Goal: Information Seeking & Learning: Learn about a topic

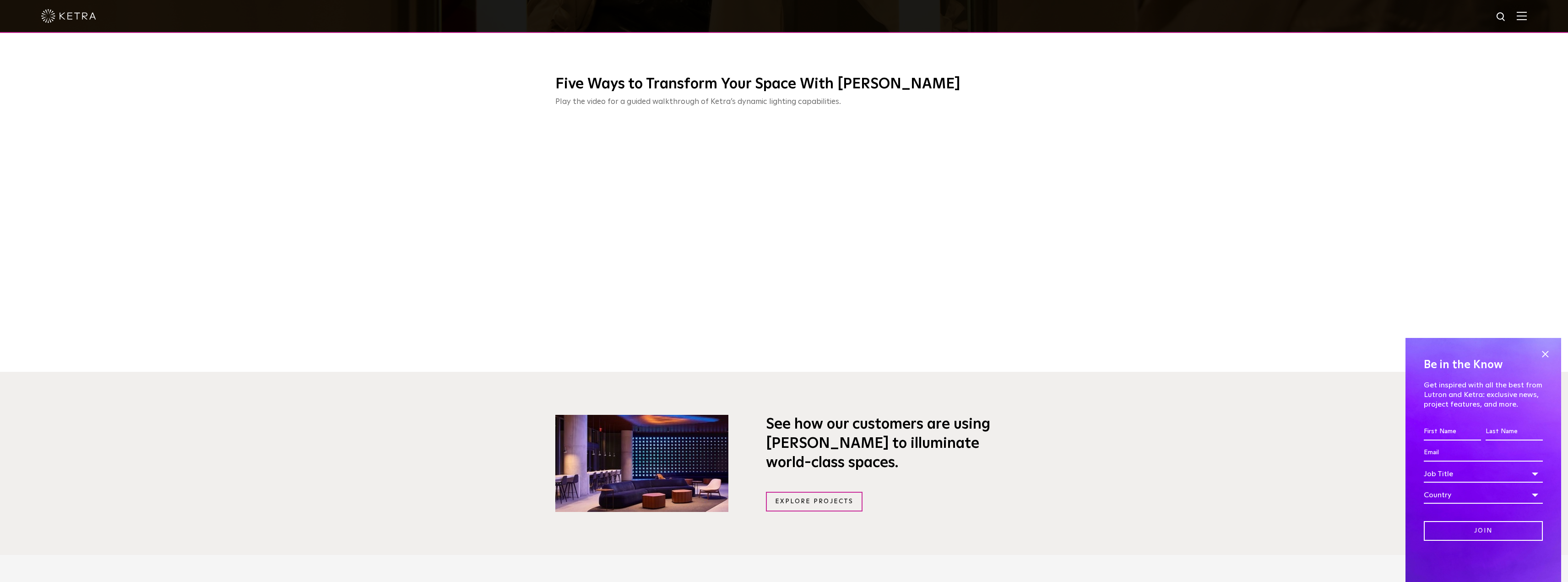
scroll to position [596, 0]
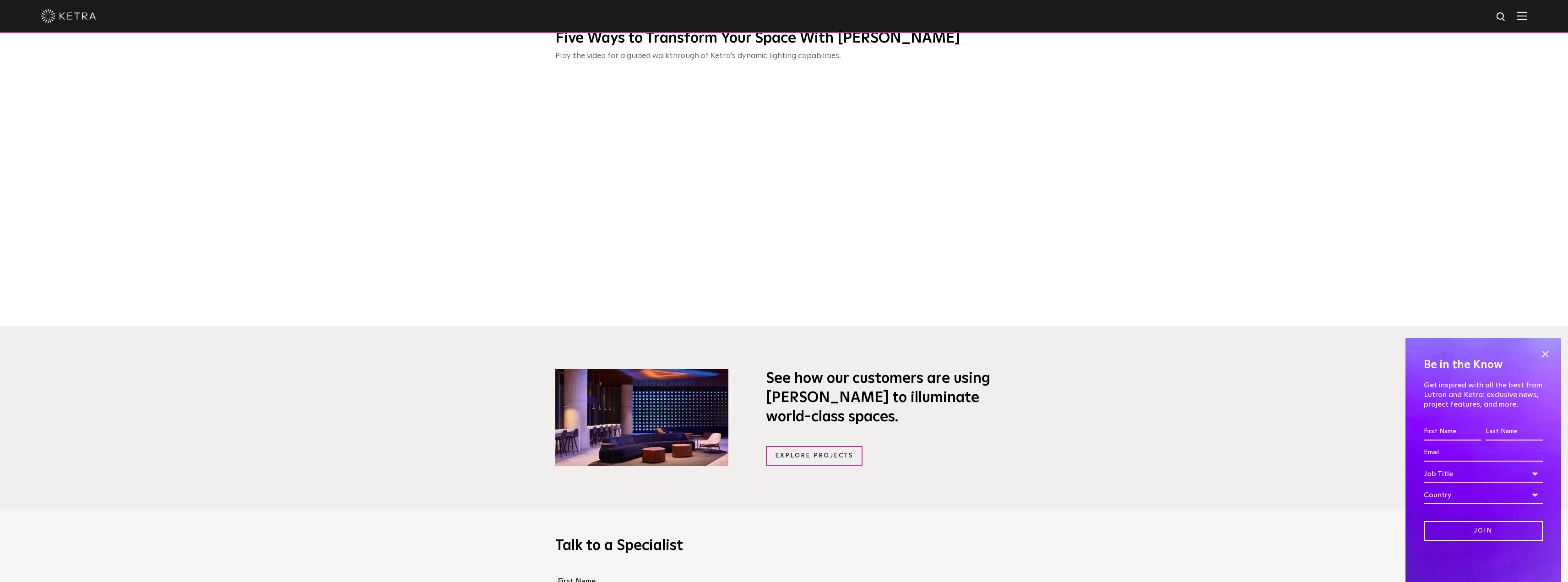
click at [1547, 350] on span at bounding box center [1544, 353] width 14 height 14
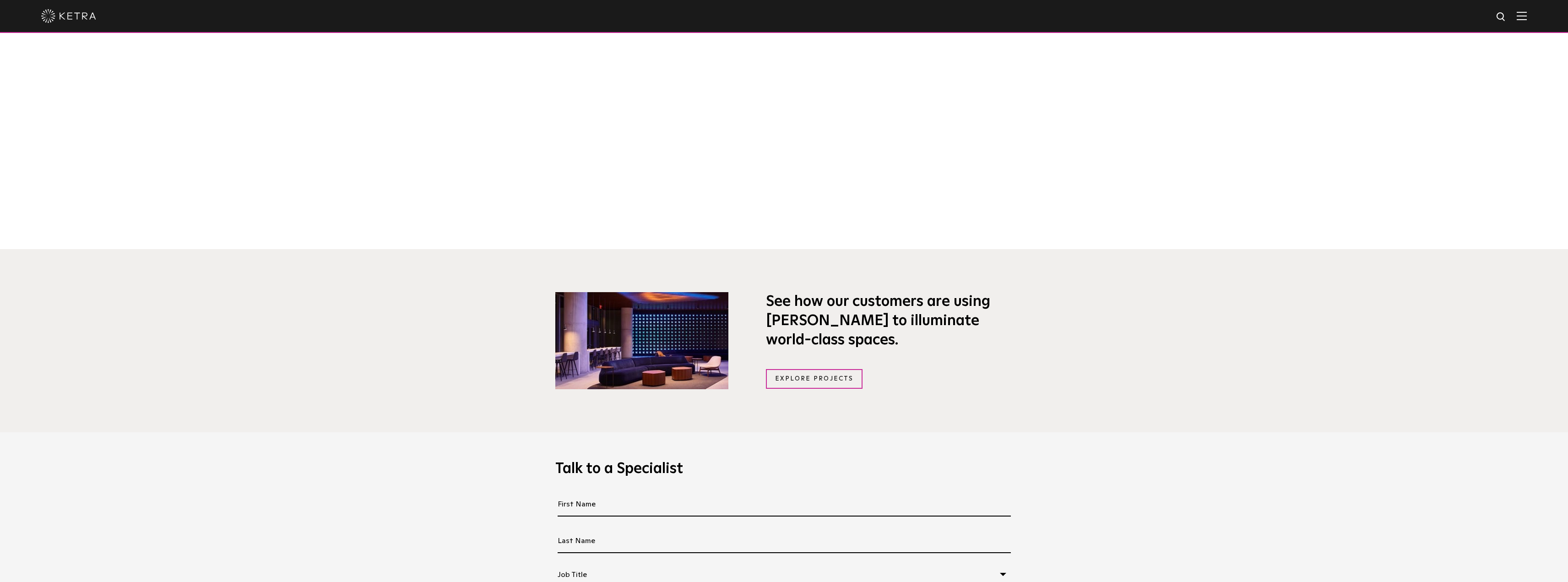
scroll to position [641, 0]
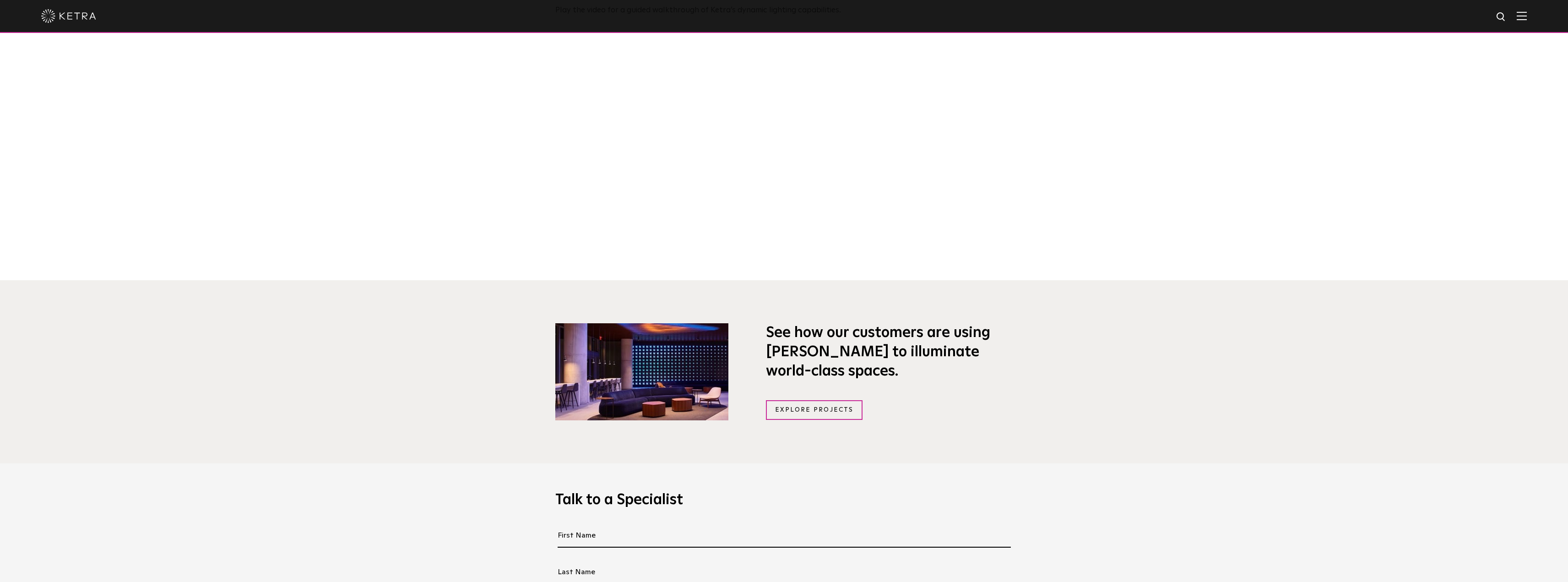
click at [837, 416] on link "Explore Projects" at bounding box center [814, 410] width 97 height 19
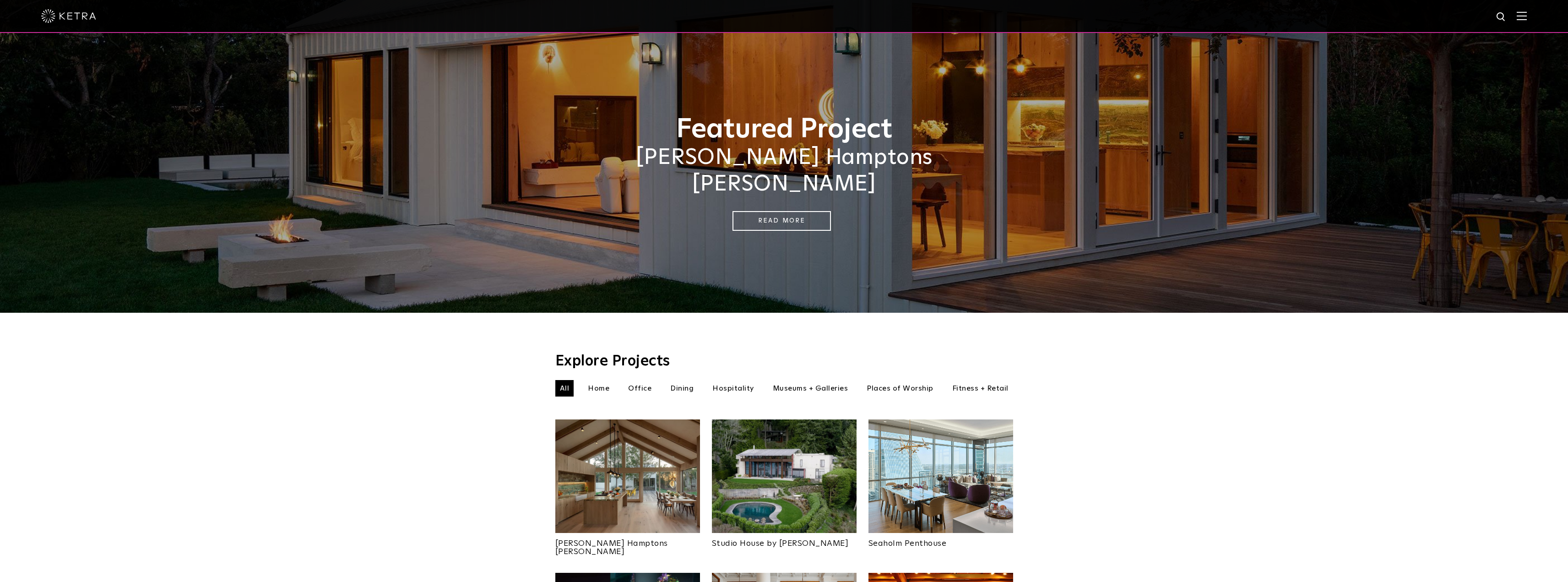
click at [640, 380] on li "Office" at bounding box center [639, 388] width 32 height 16
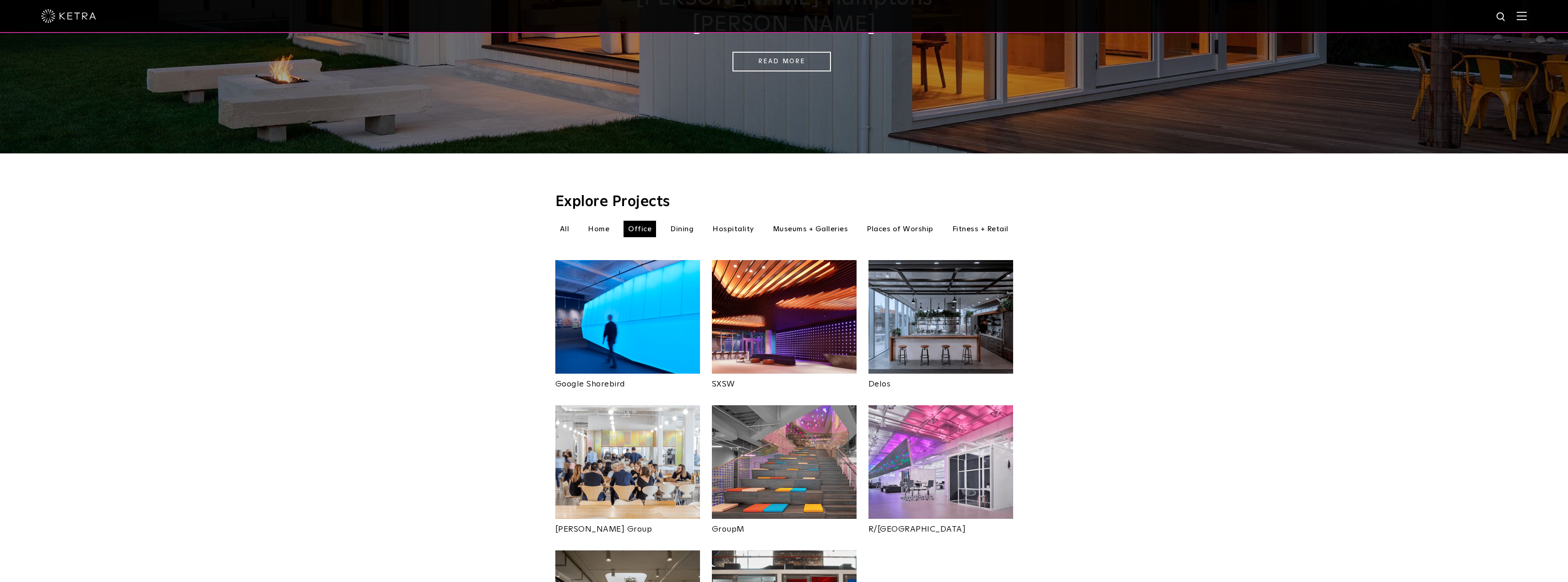
scroll to position [138, 0]
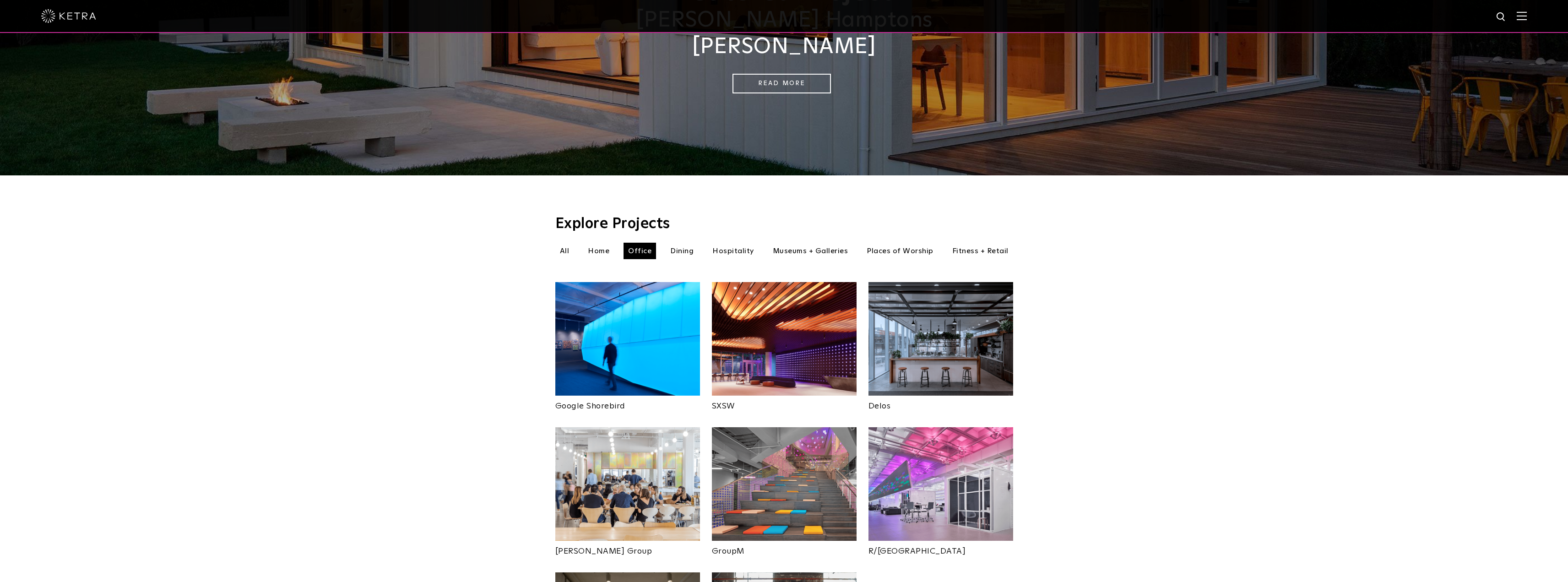
click at [838, 243] on li "Museums + Galleries" at bounding box center [810, 251] width 85 height 16
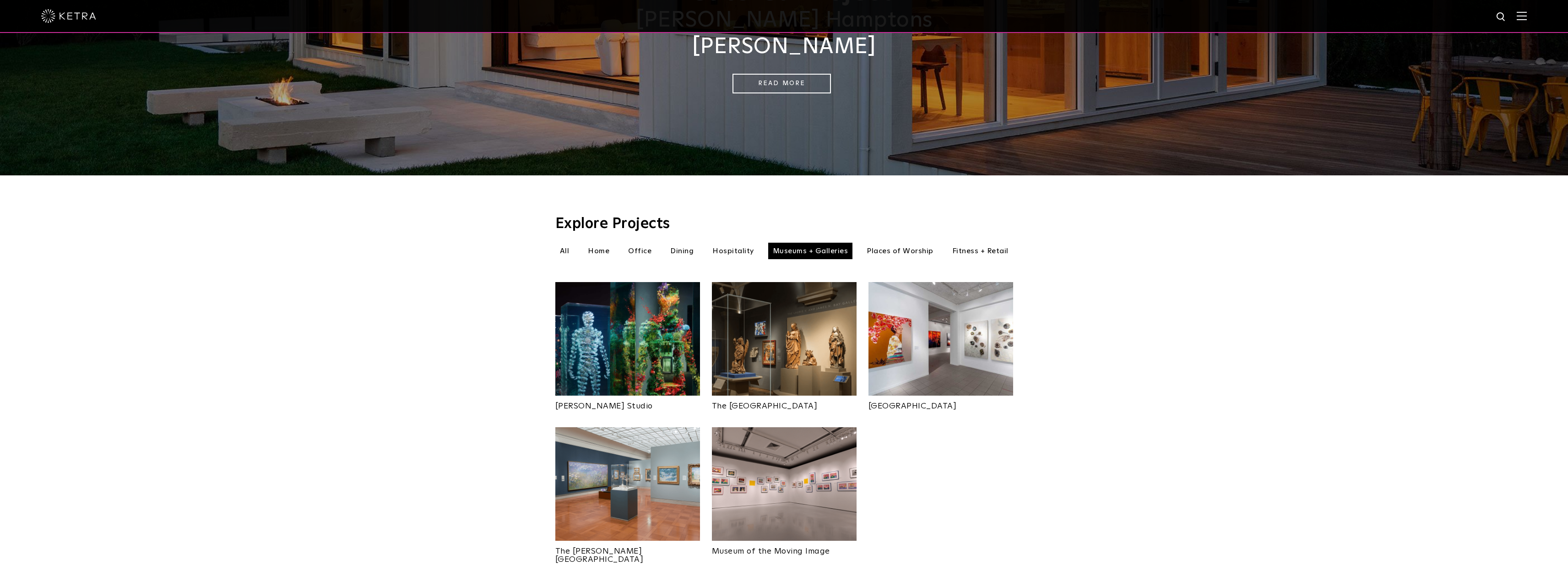
click at [660, 330] on img at bounding box center [627, 339] width 145 height 113
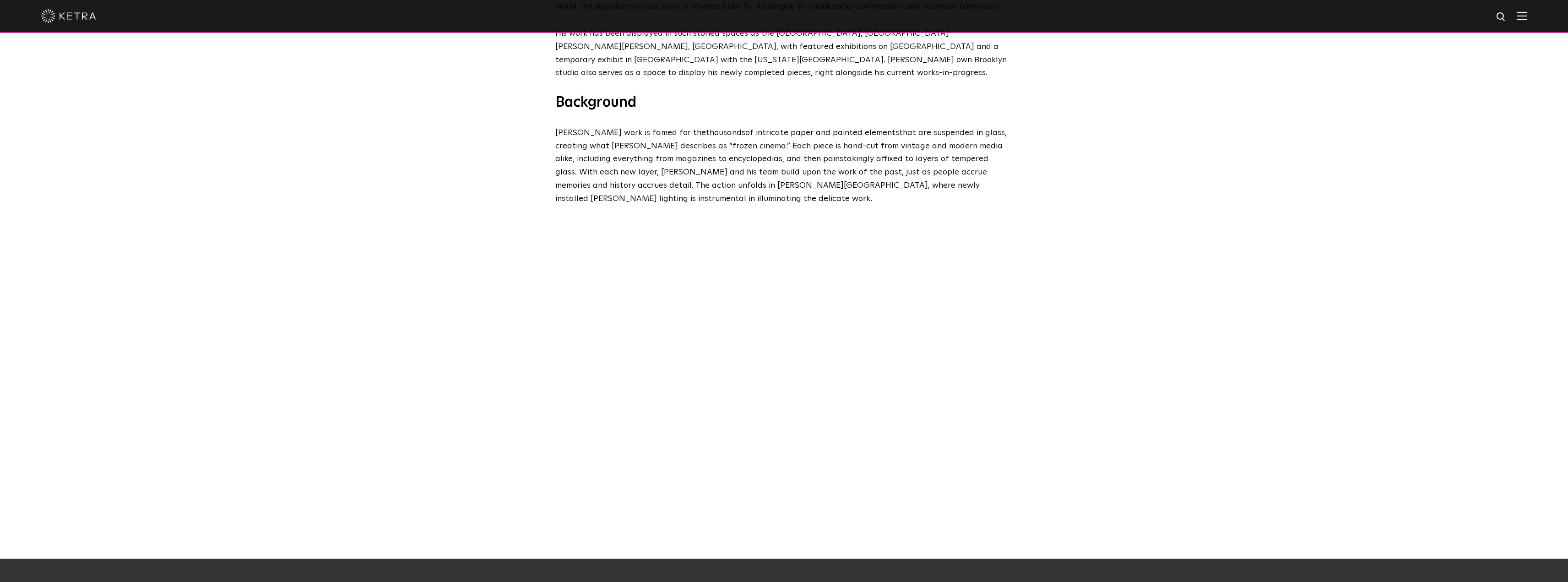
scroll to position [412, 0]
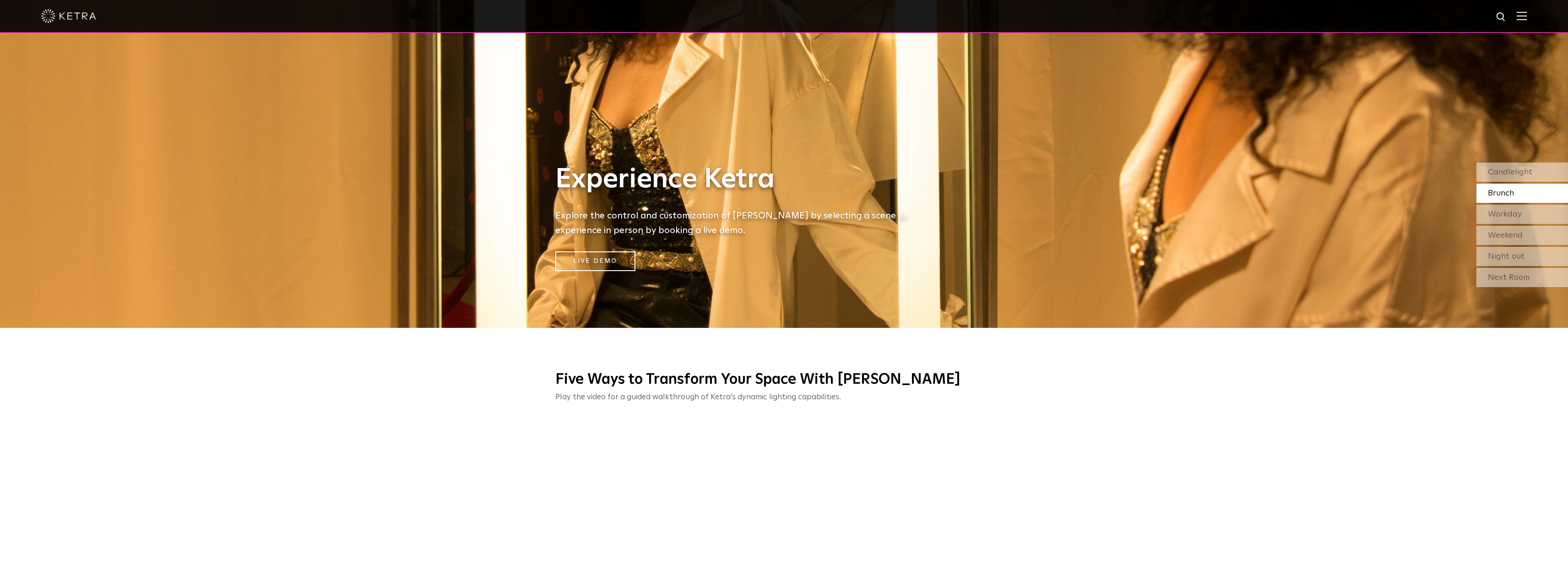
scroll to position [184, 0]
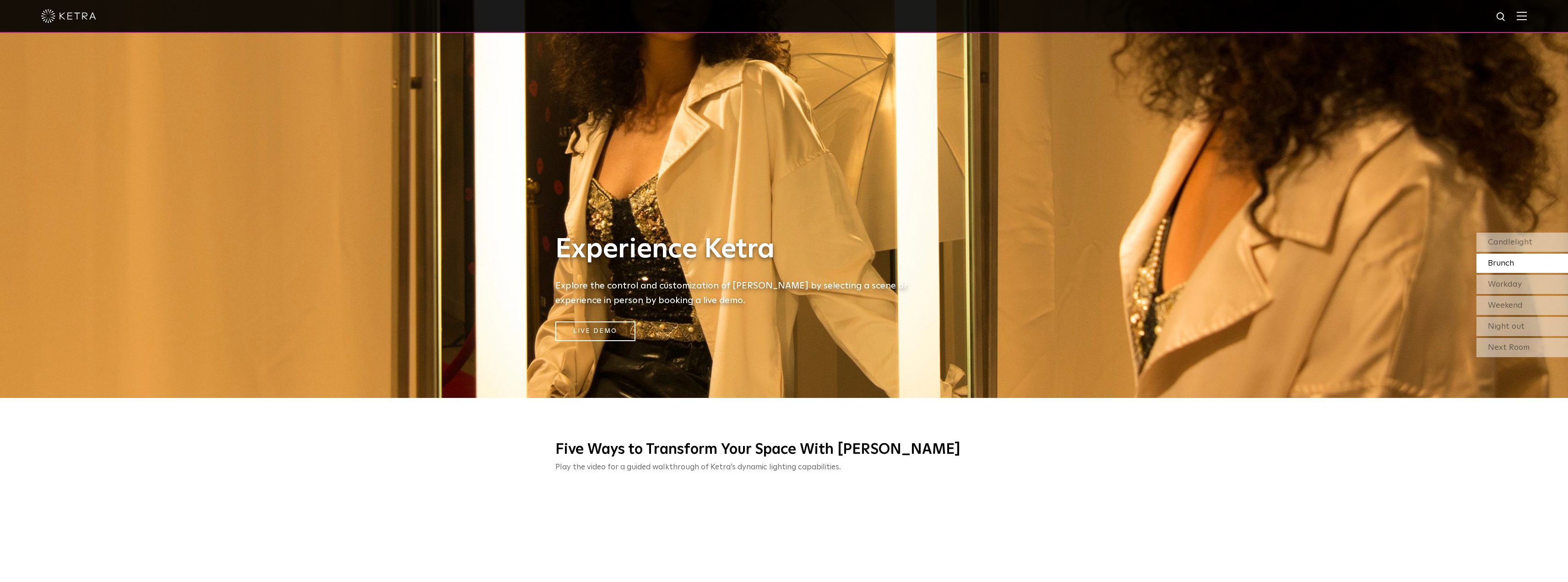
click at [593, 328] on link "Live Demo" at bounding box center [595, 331] width 80 height 19
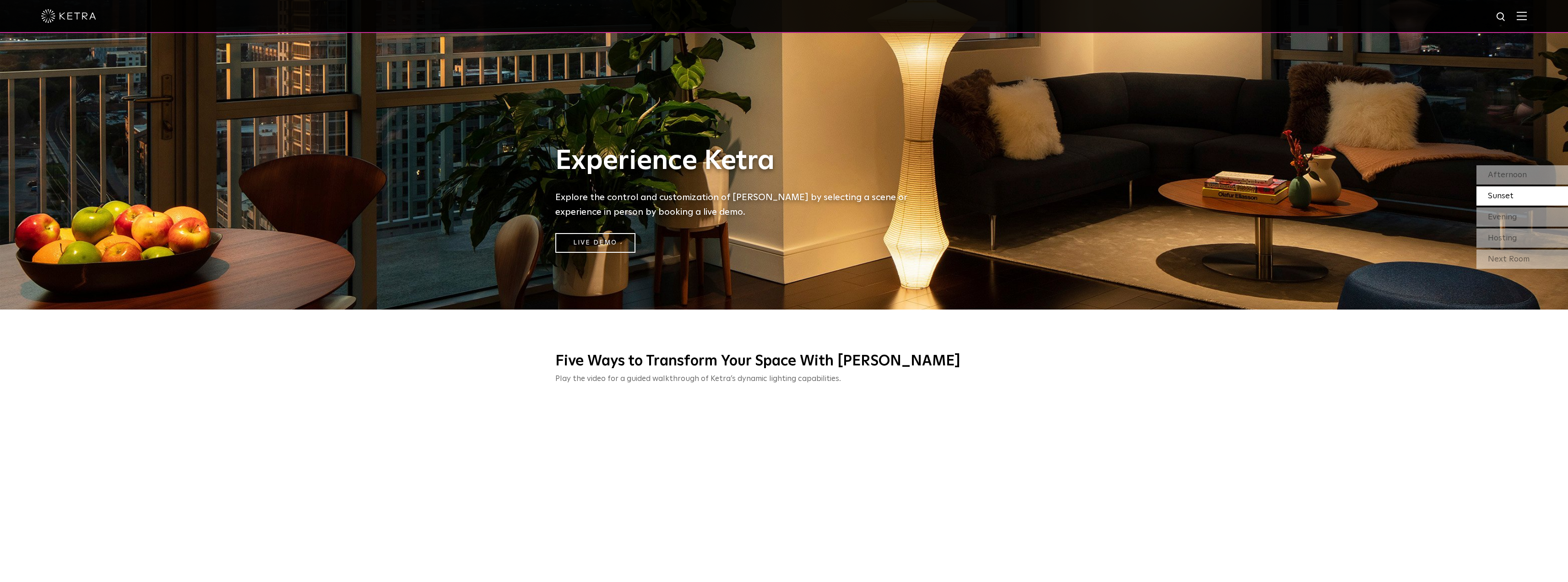
scroll to position [184, 0]
